Goal: Transaction & Acquisition: Subscribe to service/newsletter

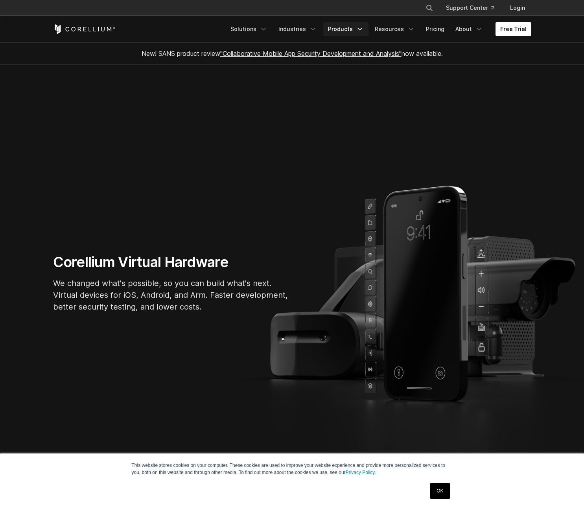
click at [339, 31] on link "Products" at bounding box center [345, 29] width 45 height 14
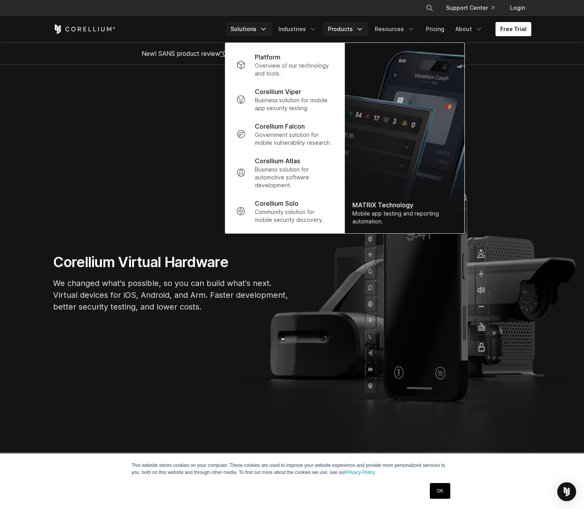
click at [252, 28] on link "Solutions" at bounding box center [249, 29] width 46 height 14
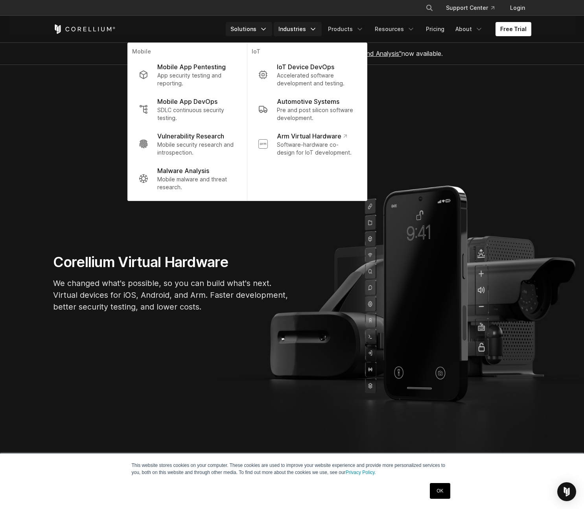
click at [298, 28] on link "Industries" at bounding box center [298, 29] width 48 height 14
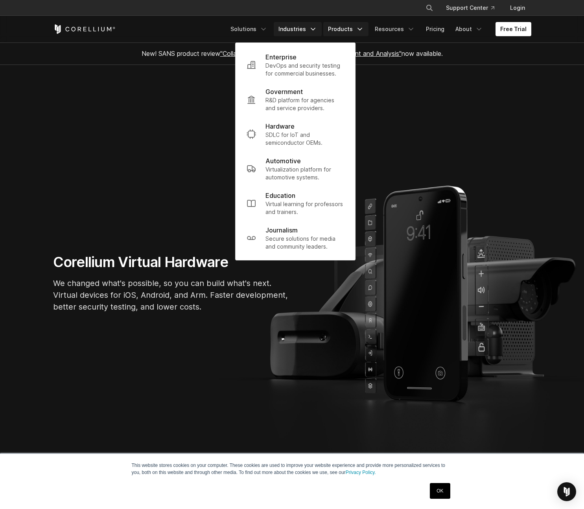
click at [329, 31] on link "Products" at bounding box center [345, 29] width 45 height 14
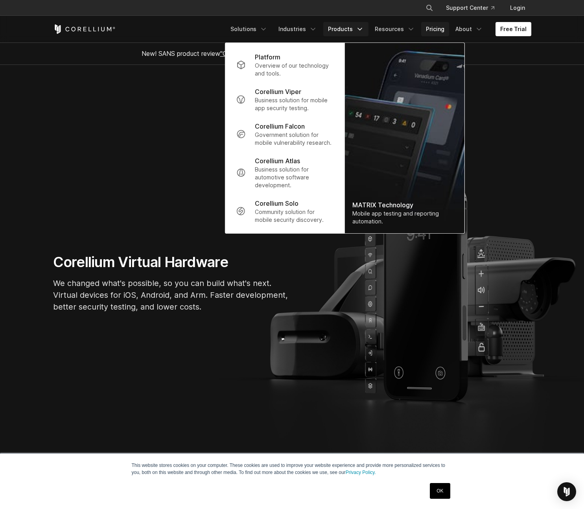
click at [442, 28] on link "Pricing" at bounding box center [435, 29] width 28 height 14
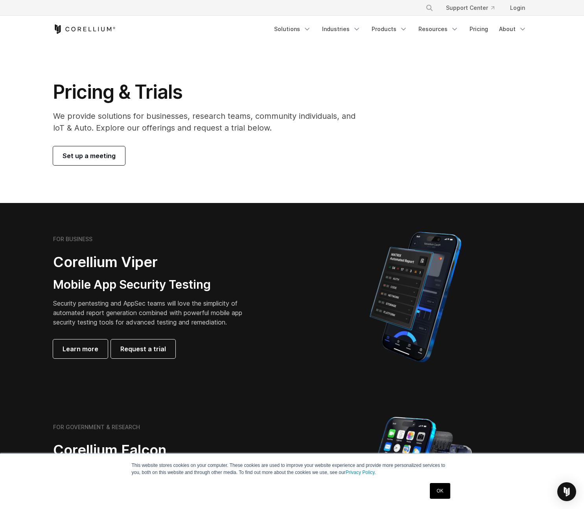
click at [398, 86] on div "Pricing & Trials We provide solutions for businesses, research teams, community…" at bounding box center [292, 122] width 494 height 85
